Goal: Transaction & Acquisition: Book appointment/travel/reservation

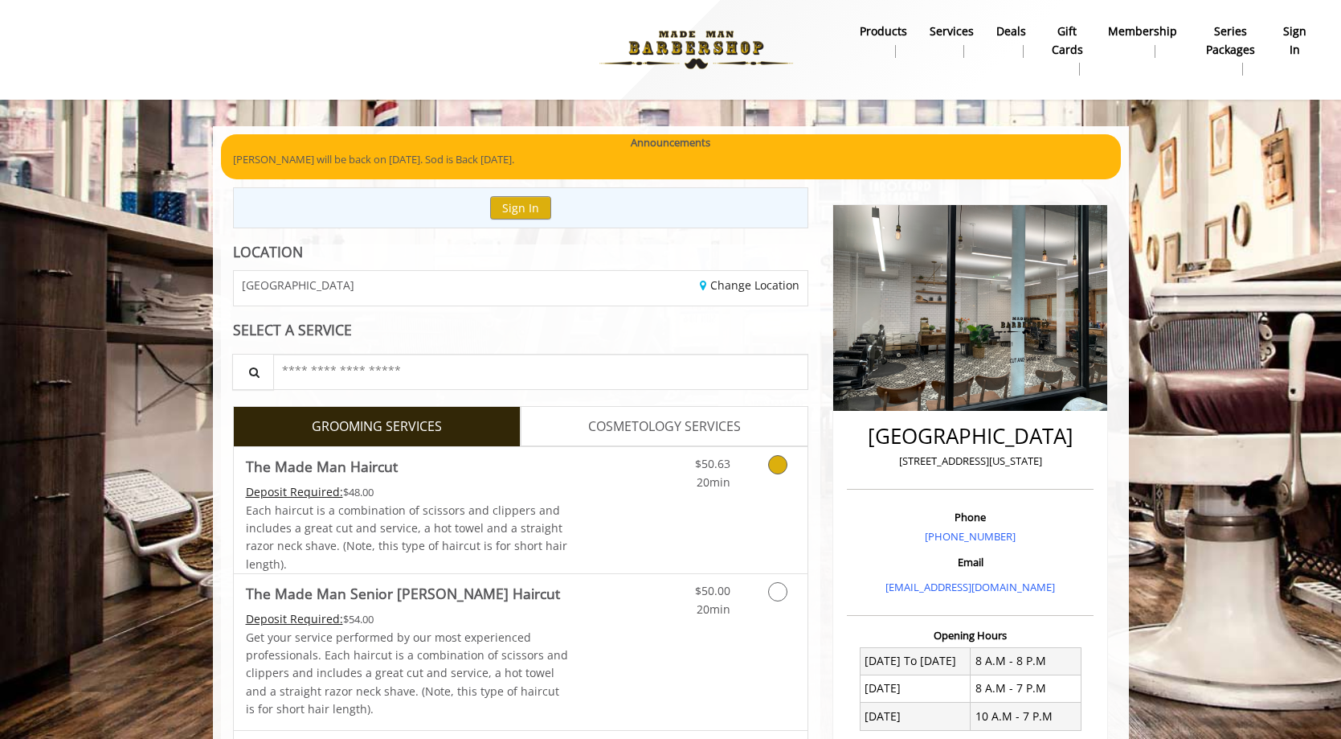
click at [773, 464] on icon "Grooming services" at bounding box center [777, 464] width 19 height 19
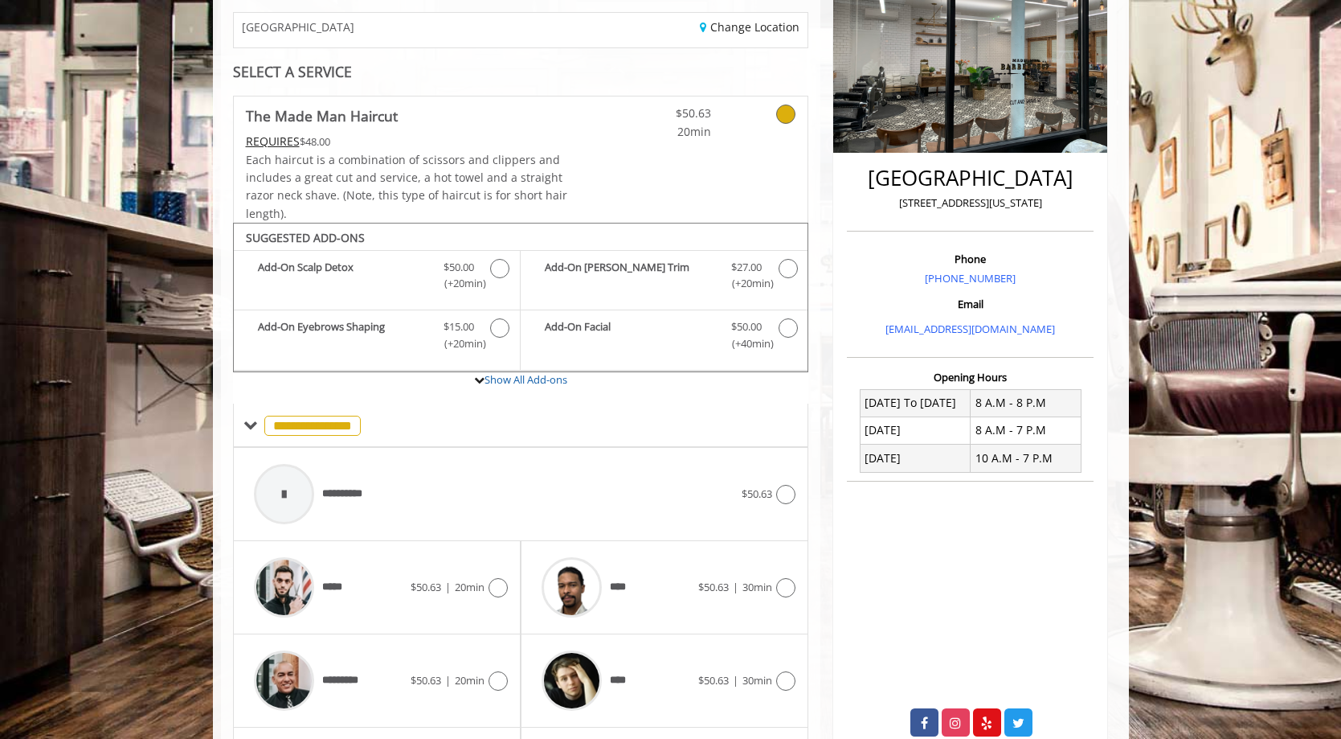
scroll to position [390, 0]
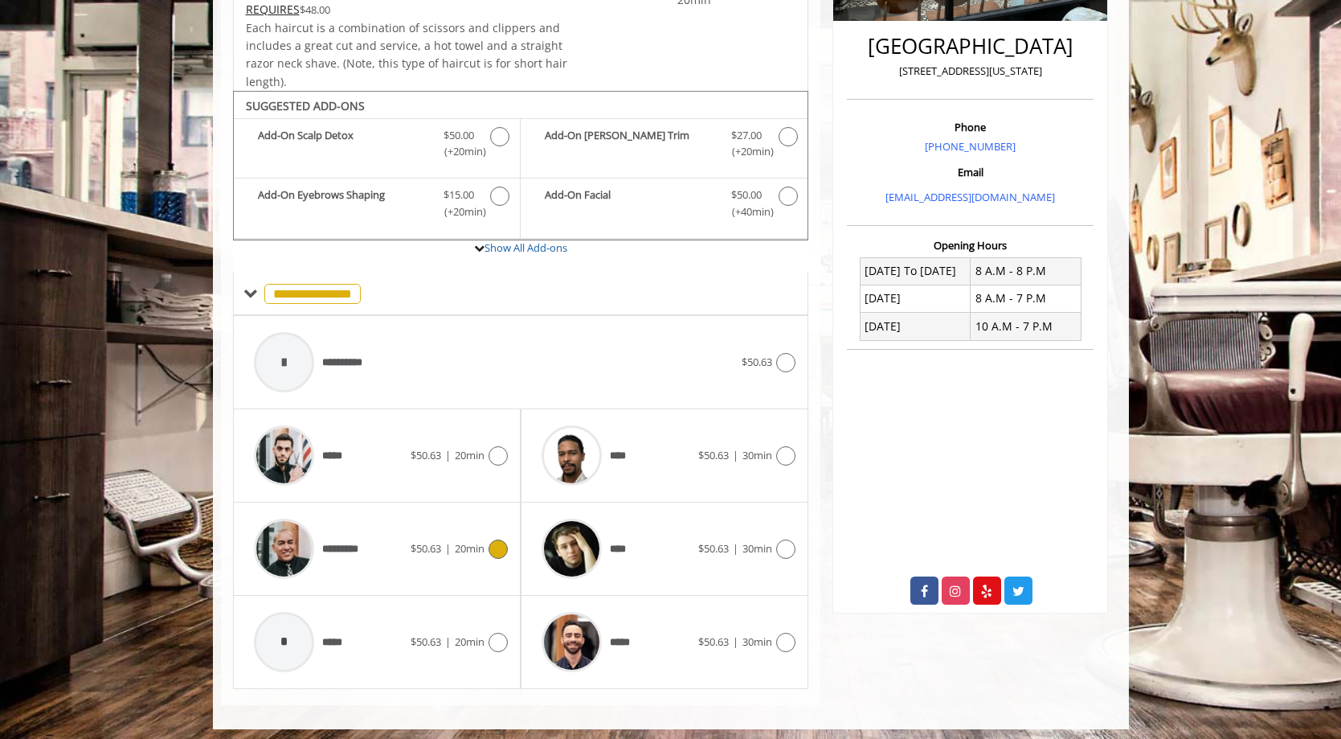
click at [497, 554] on div "********* $50.63 | 20min" at bounding box center [377, 548] width 262 height 76
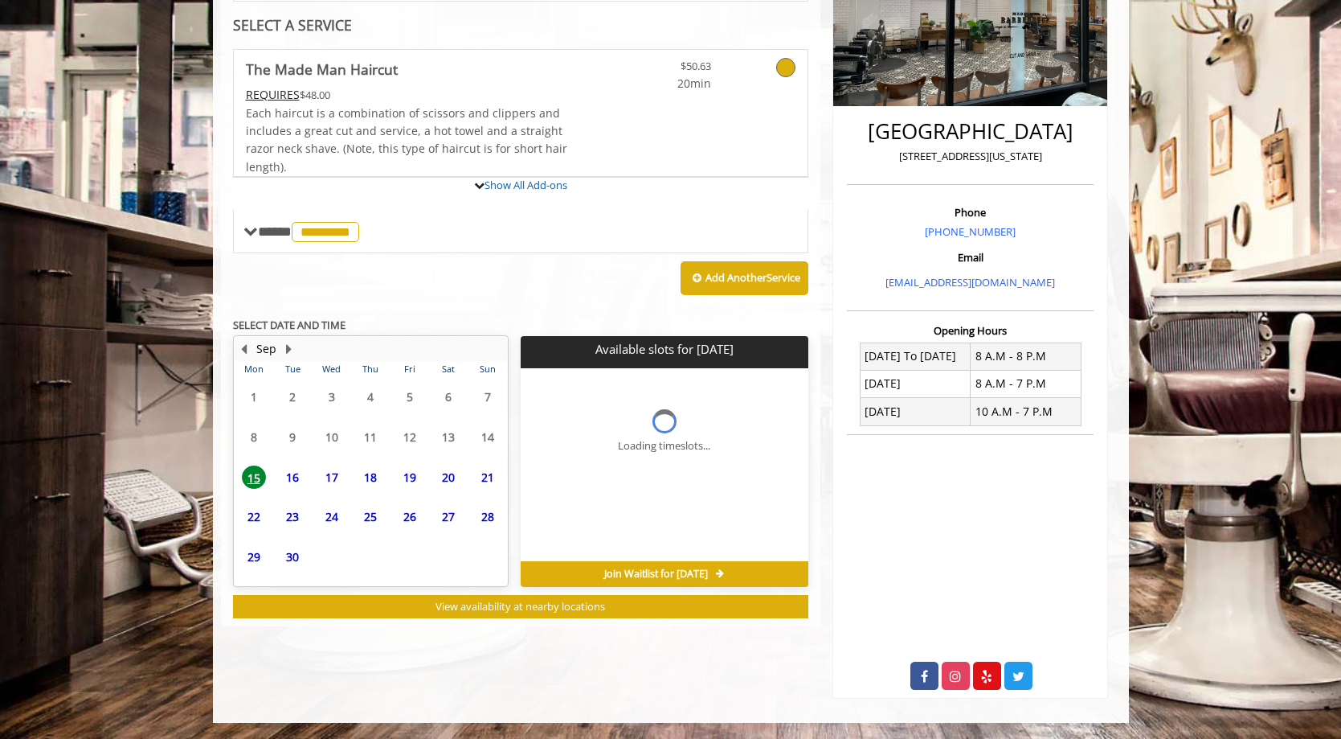
scroll to position [297, 0]
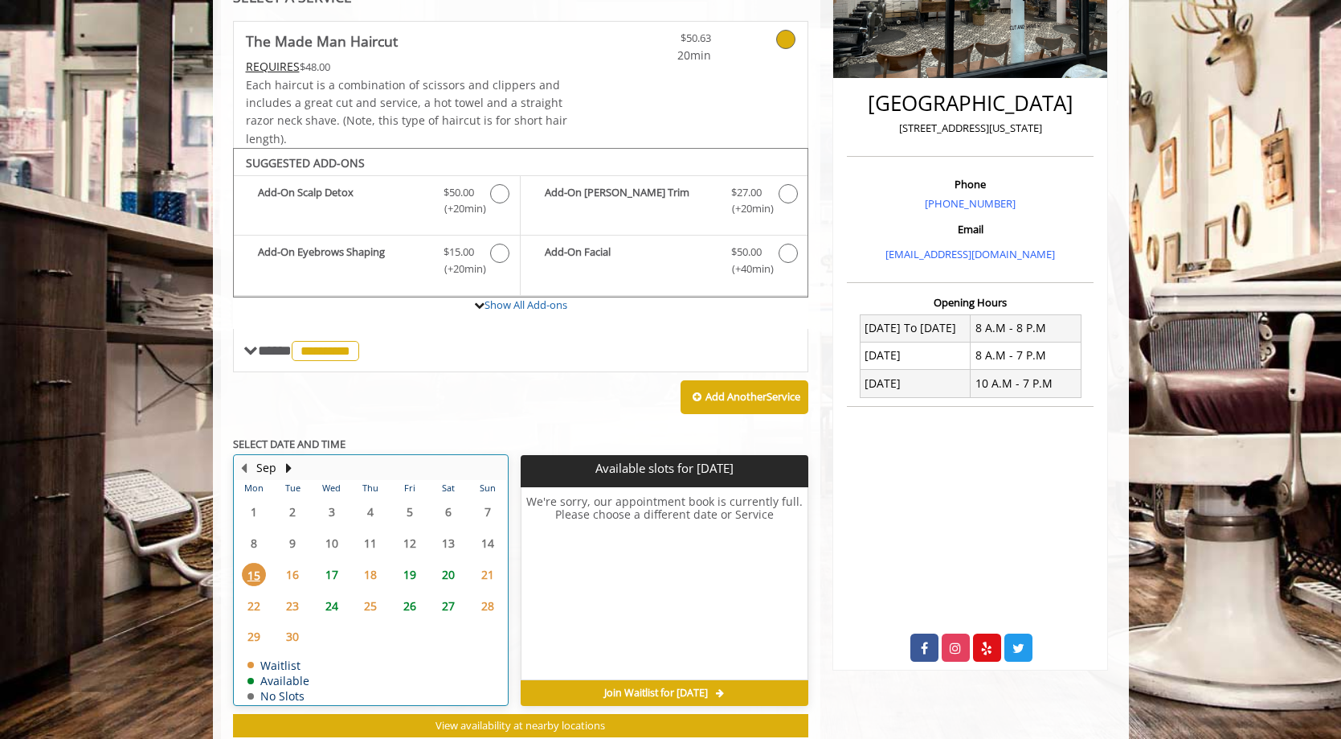
click at [338, 603] on td "24" at bounding box center [331, 605] width 39 height 31
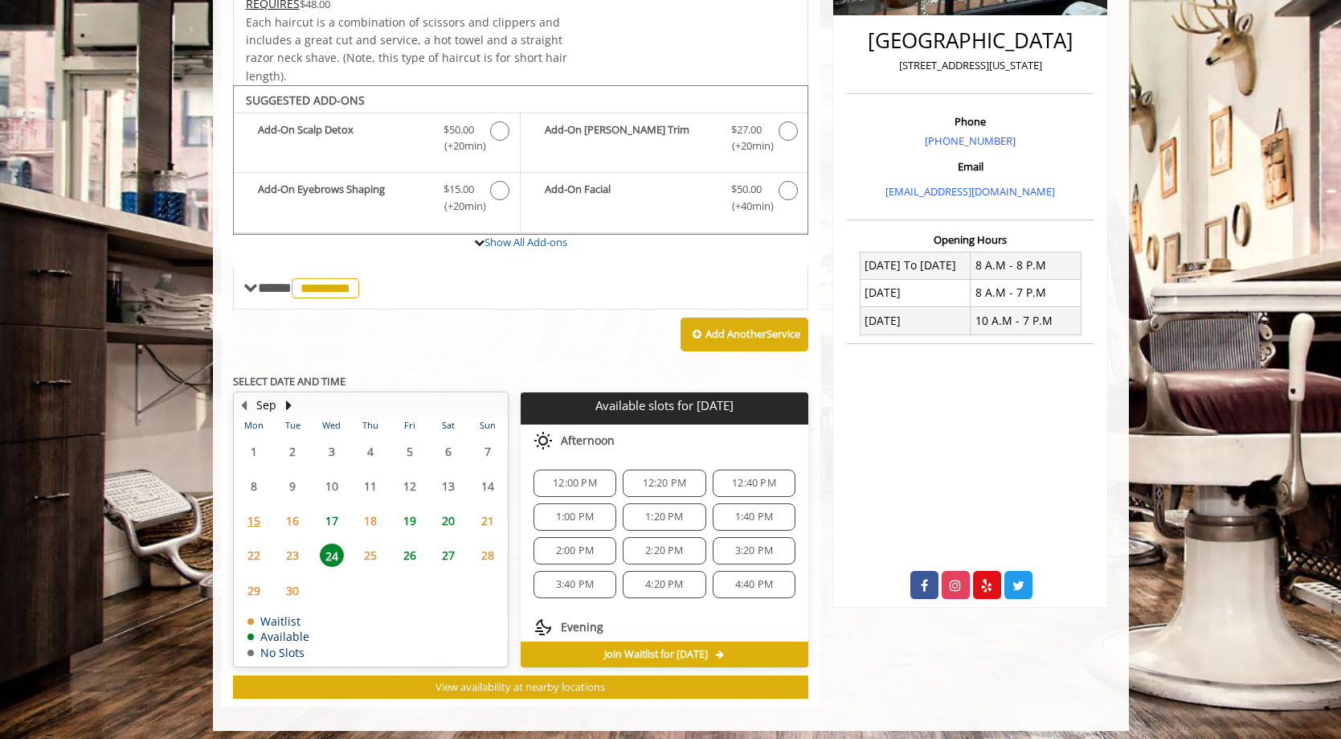
click at [332, 514] on span "17" at bounding box center [332, 520] width 24 height 23
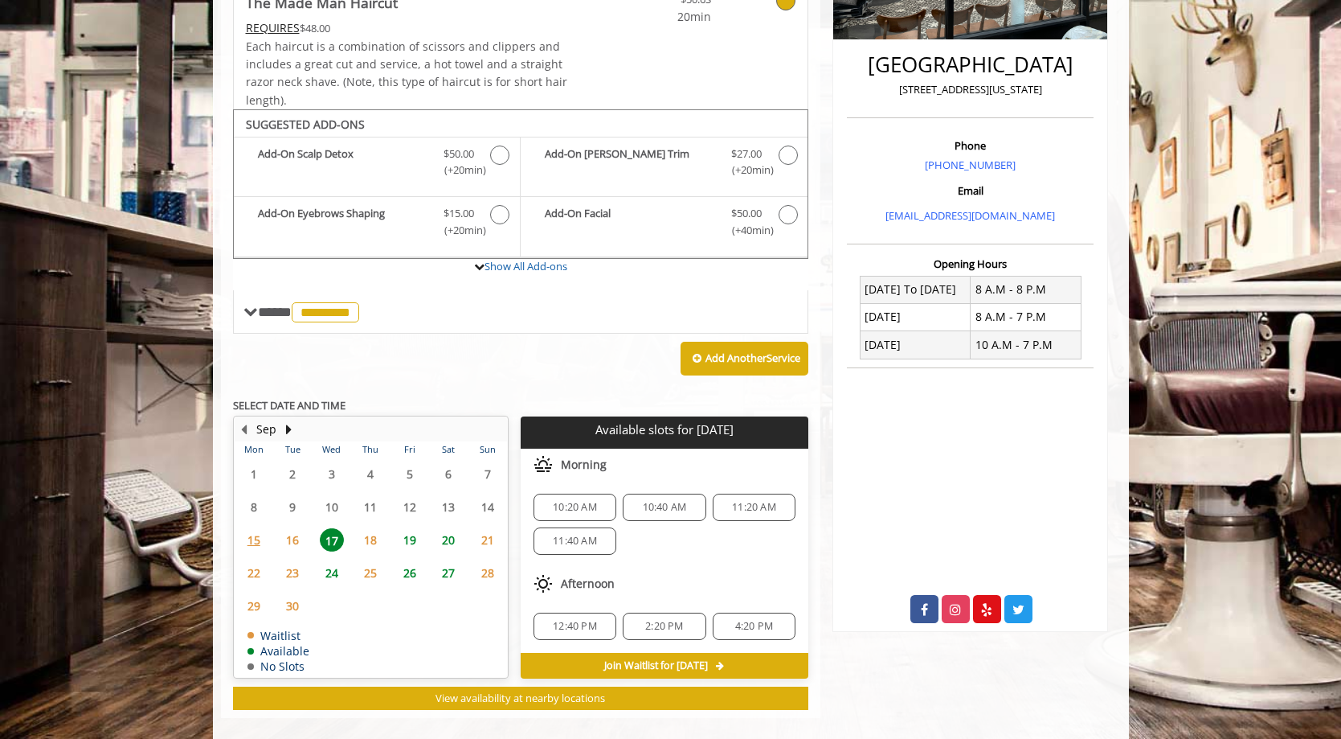
scroll to position [383, 0]
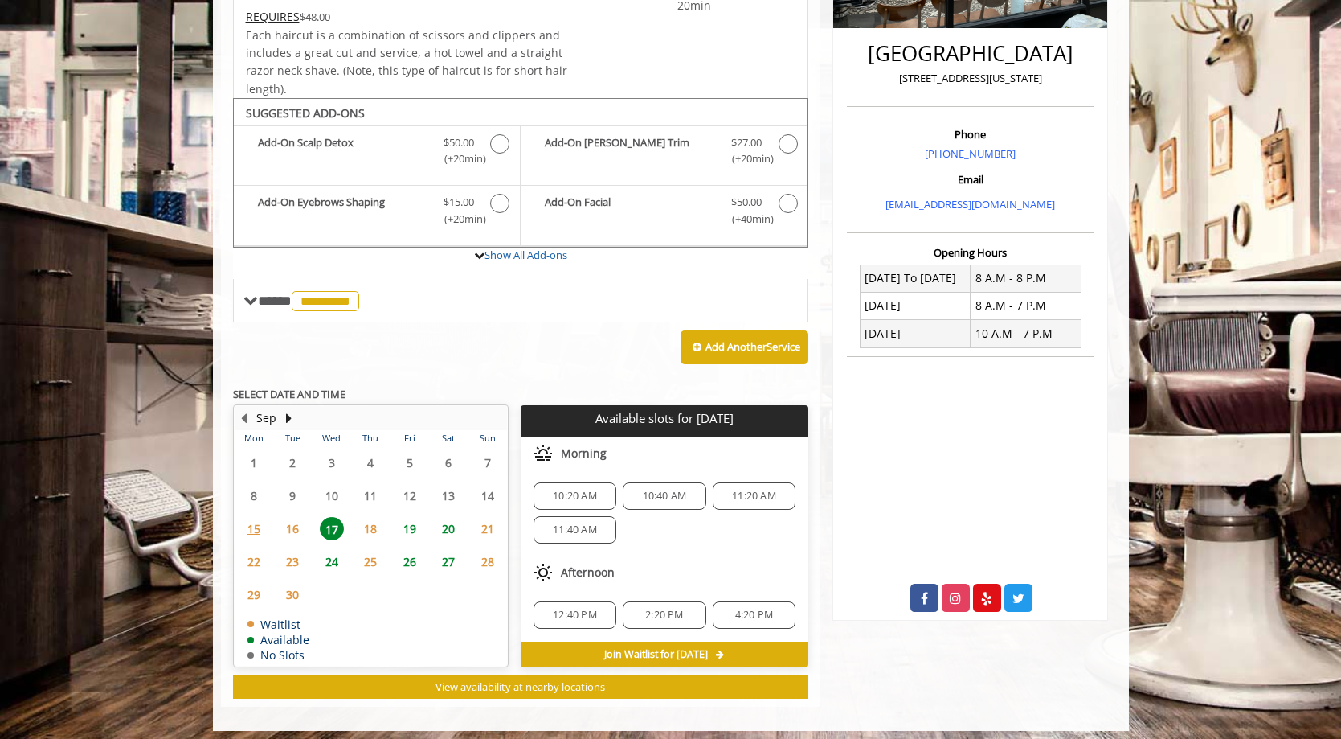
click at [407, 522] on span "19" at bounding box center [410, 528] width 24 height 23
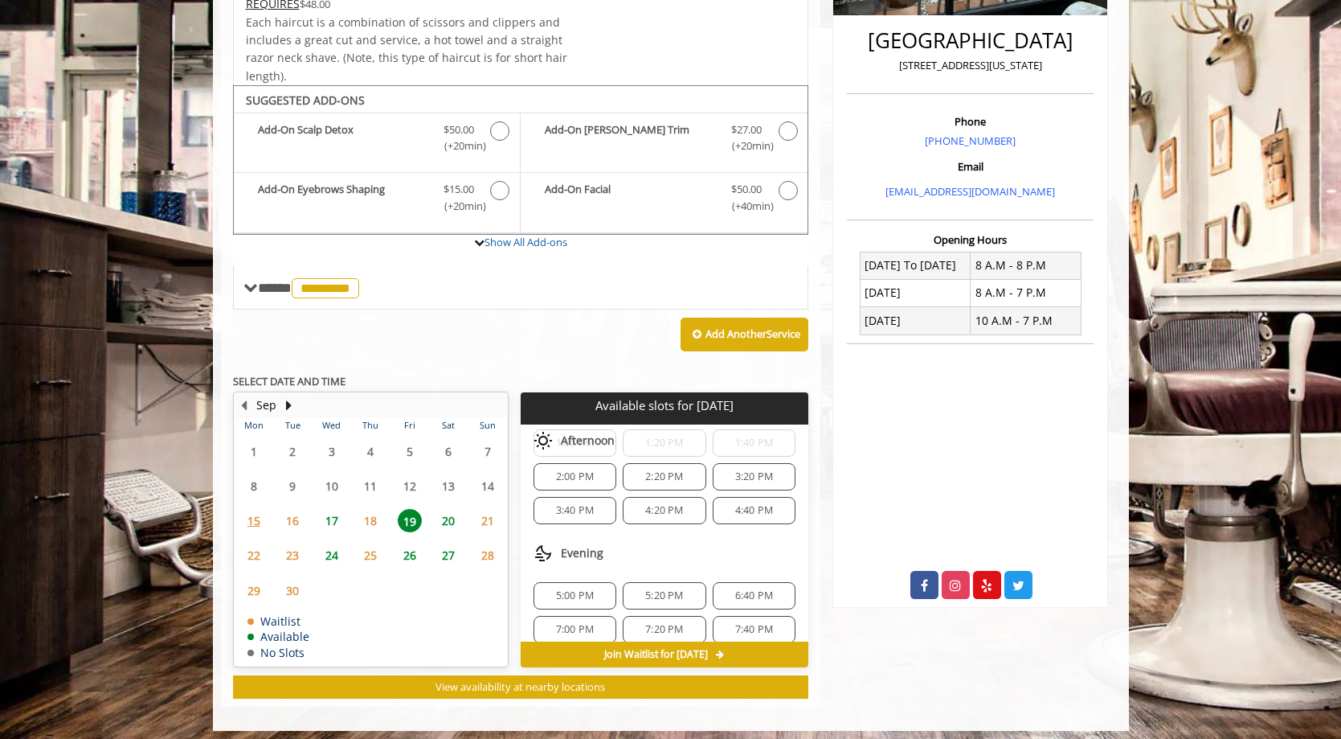
scroll to position [275, 0]
click at [647, 575] on span "5:20 PM" at bounding box center [664, 581] width 38 height 13
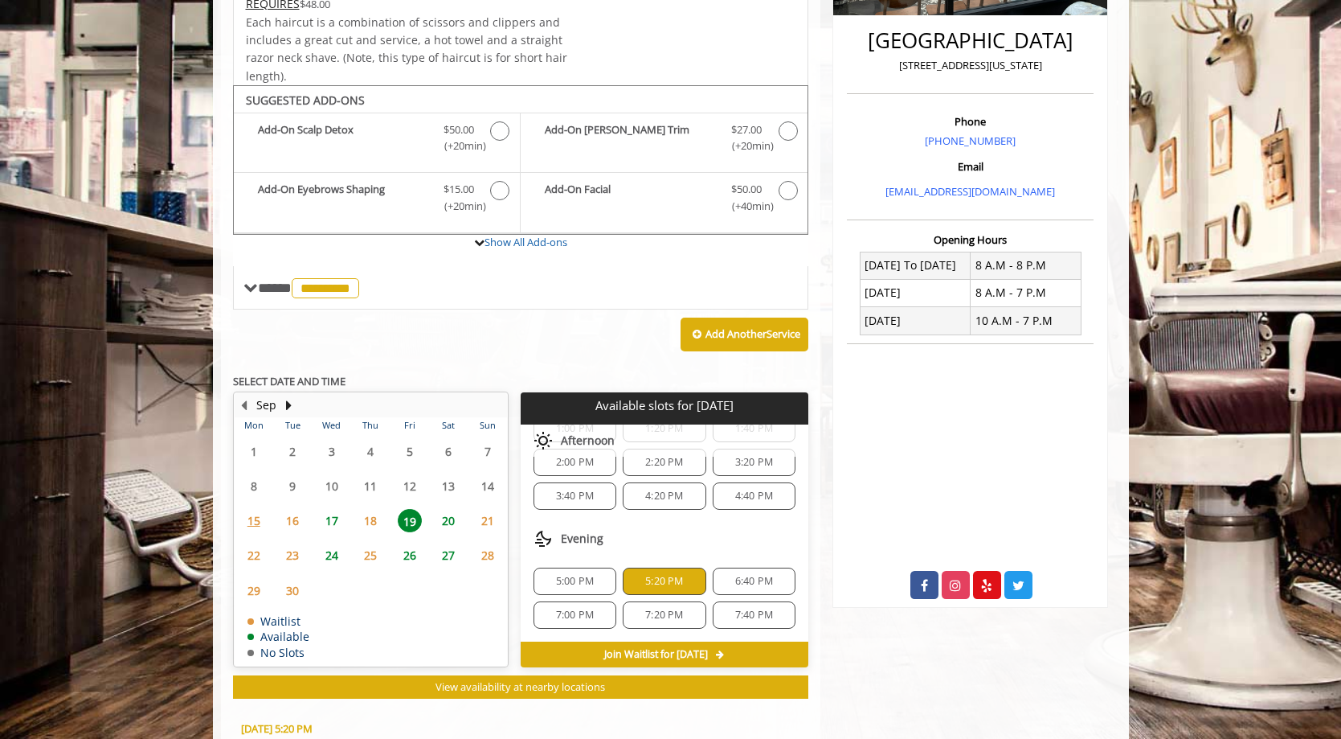
scroll to position [682, 0]
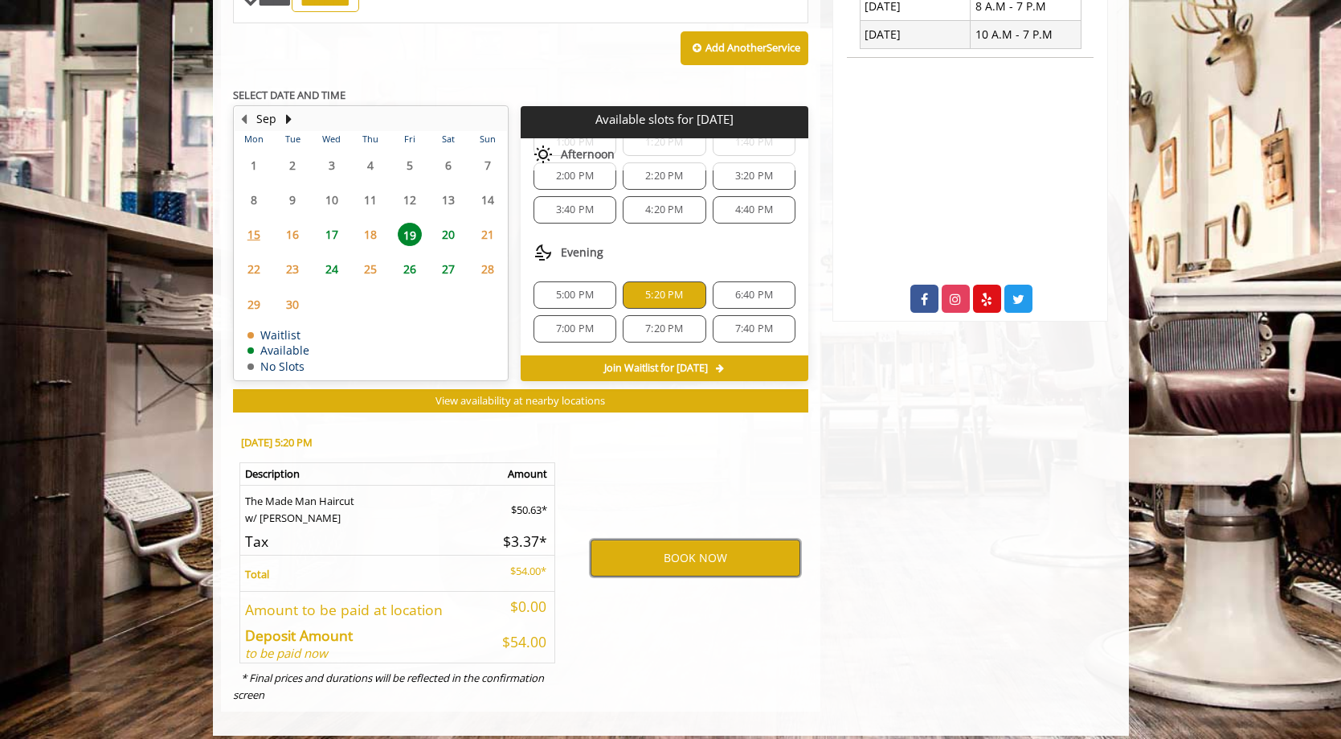
click at [658, 556] on button "BOOK NOW" at bounding box center [696, 557] width 210 height 37
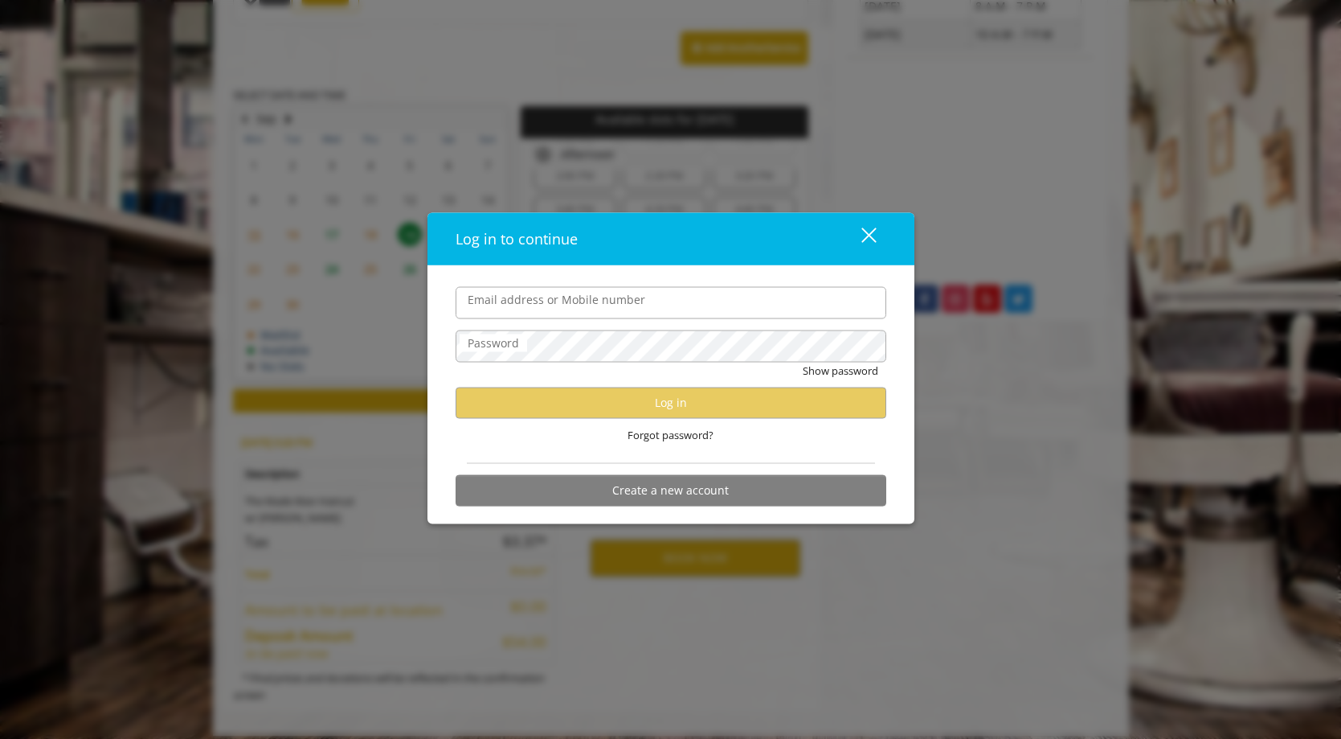
click at [509, 300] on input "Email address or Mobile number" at bounding box center [671, 303] width 431 height 32
type input "**********"
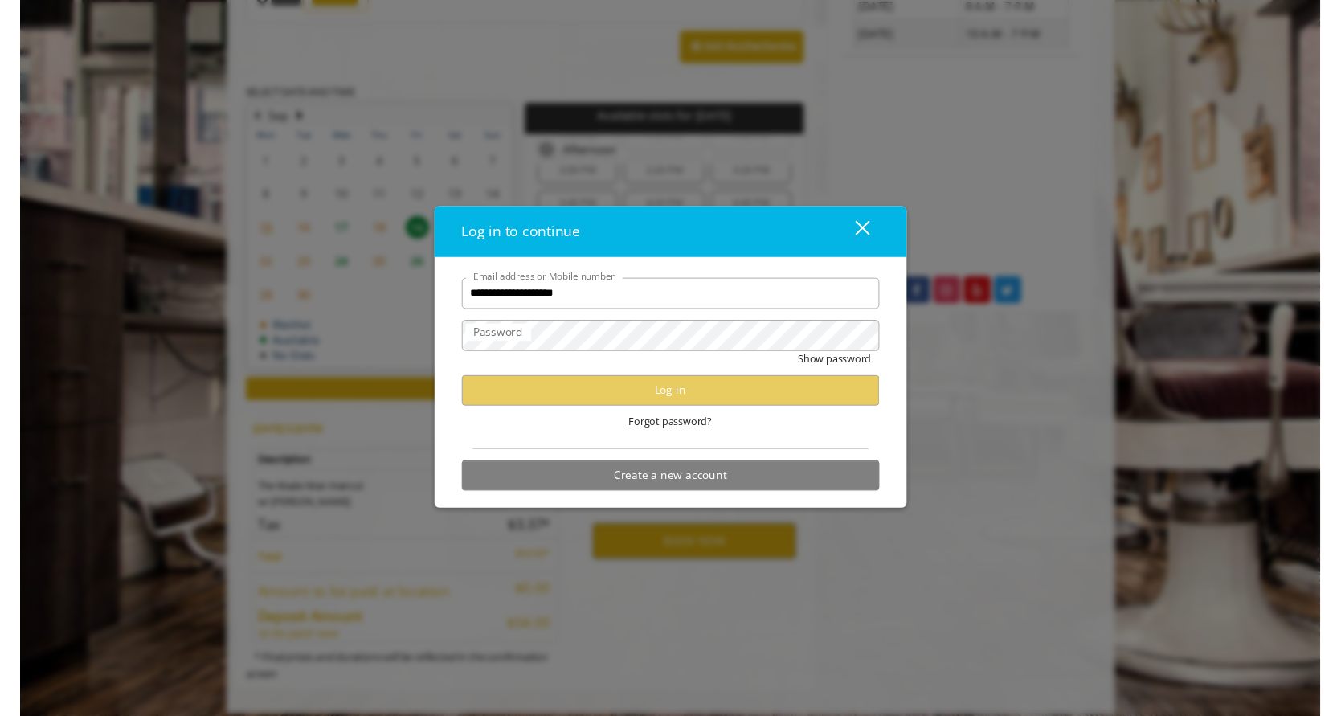
scroll to position [0, 0]
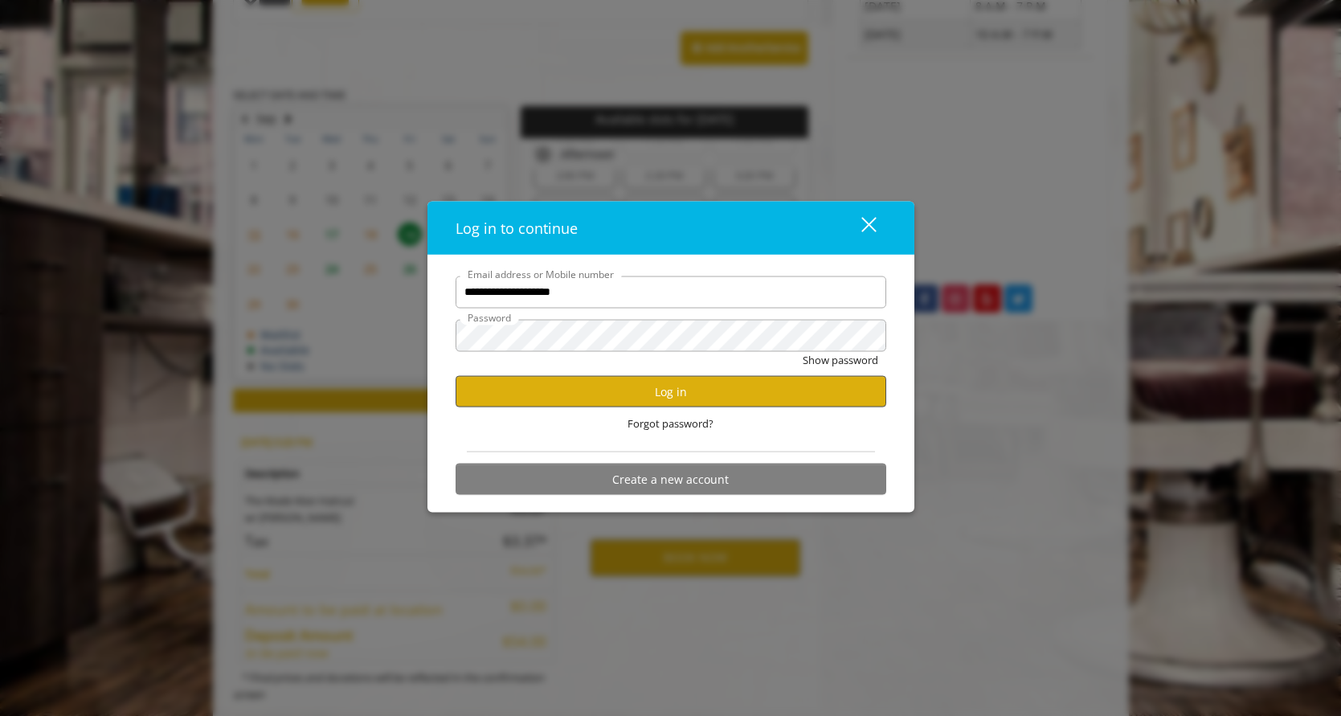
click at [669, 394] on button "Log in" at bounding box center [671, 391] width 431 height 31
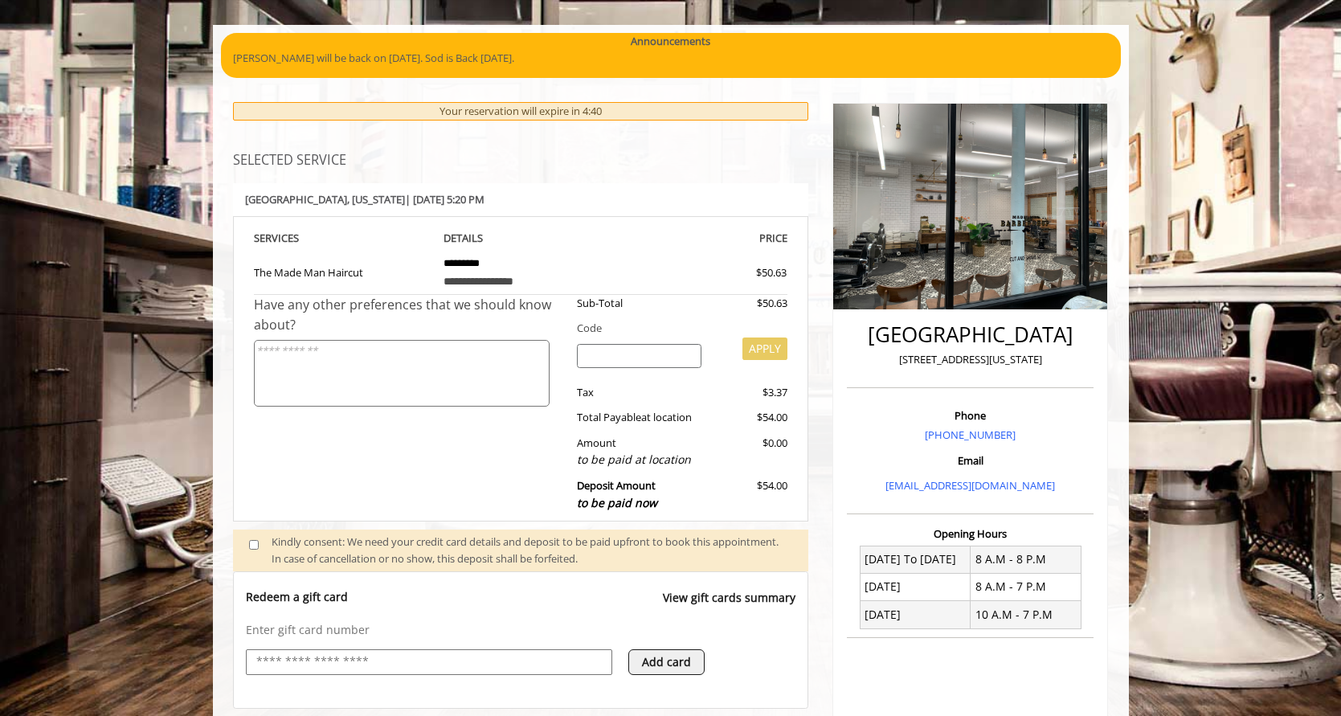
scroll to position [42, 0]
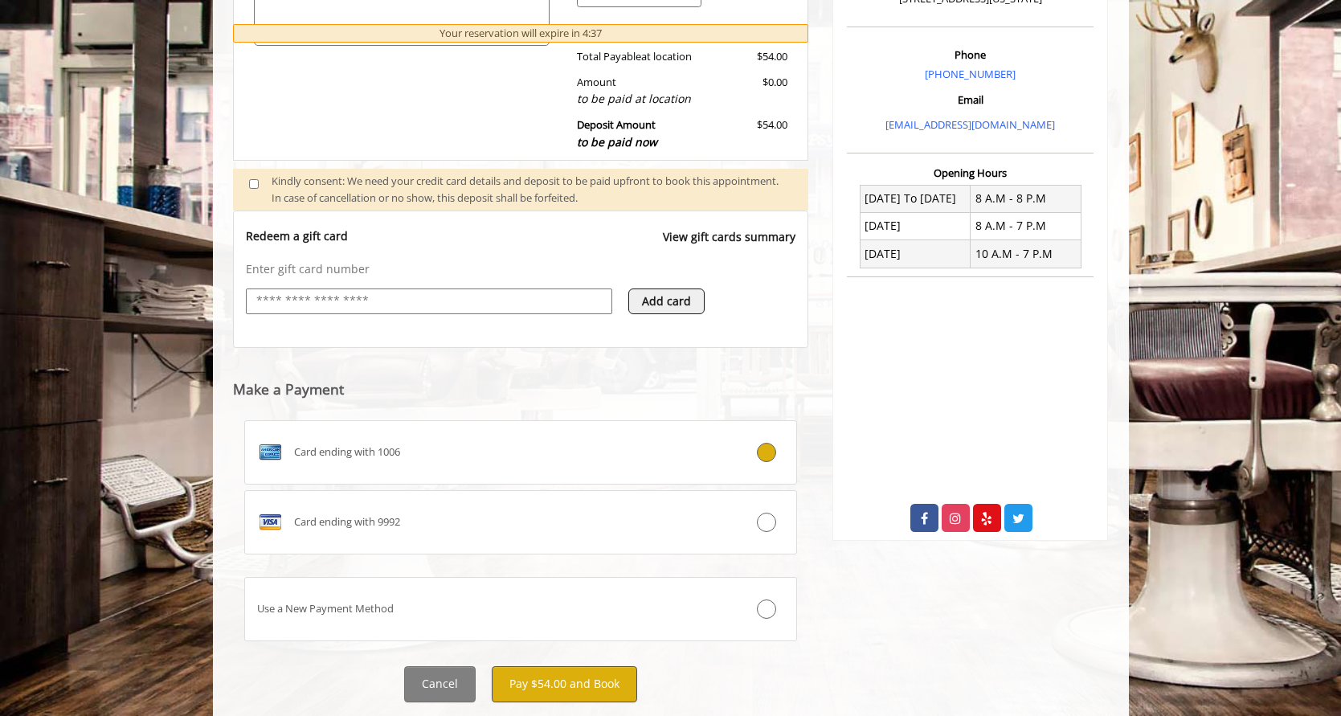
click at [537, 684] on button "Pay $54.00 and Book" at bounding box center [564, 684] width 145 height 36
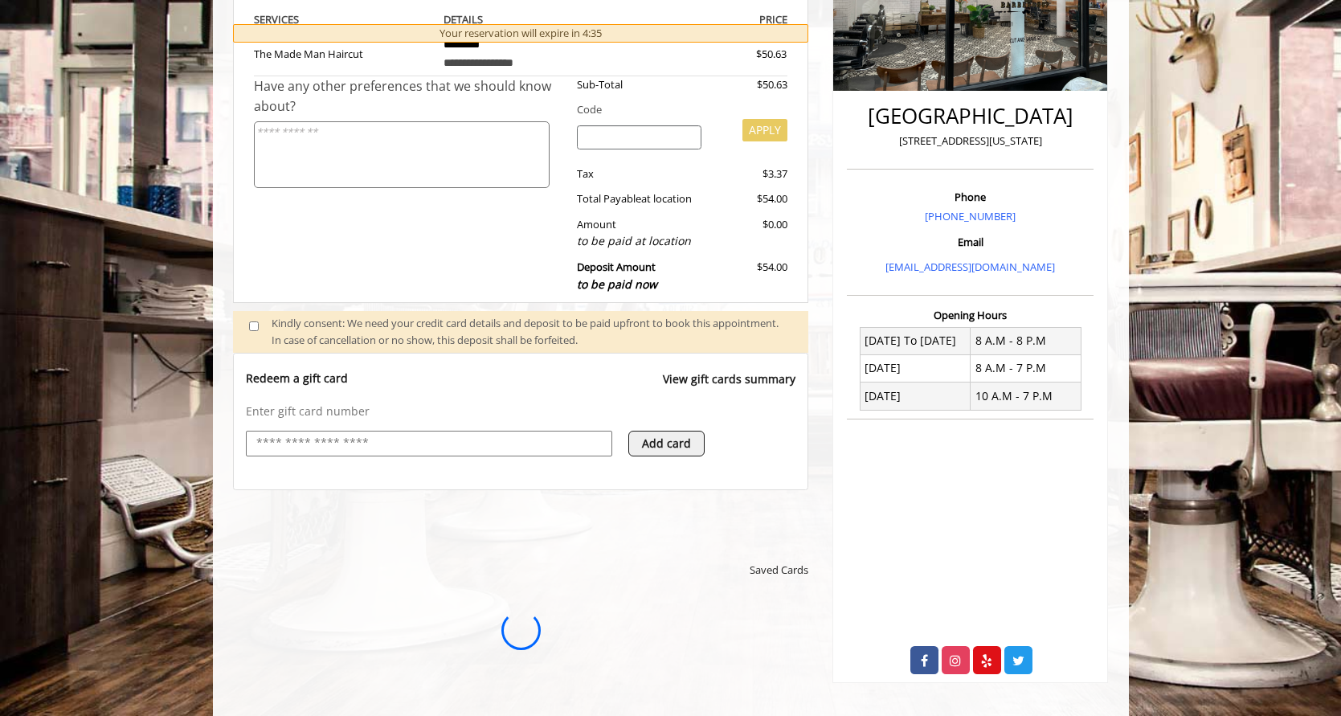
scroll to position [0, 0]
